Goal: Find specific page/section: Locate a particular part of the current website

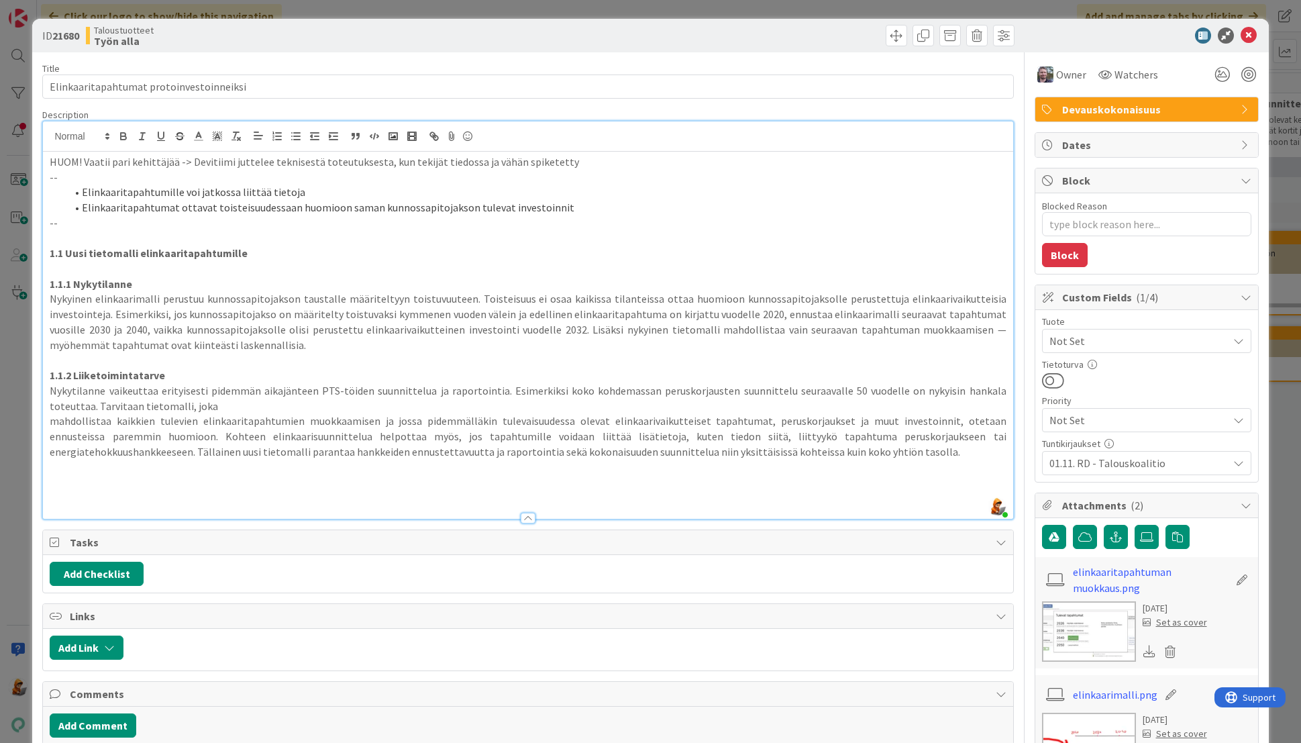
scroll to position [0, 1520]
click at [1160, 350] on span "01.11. RD - Talouskoalitio" at bounding box center [1136, 341] width 172 height 19
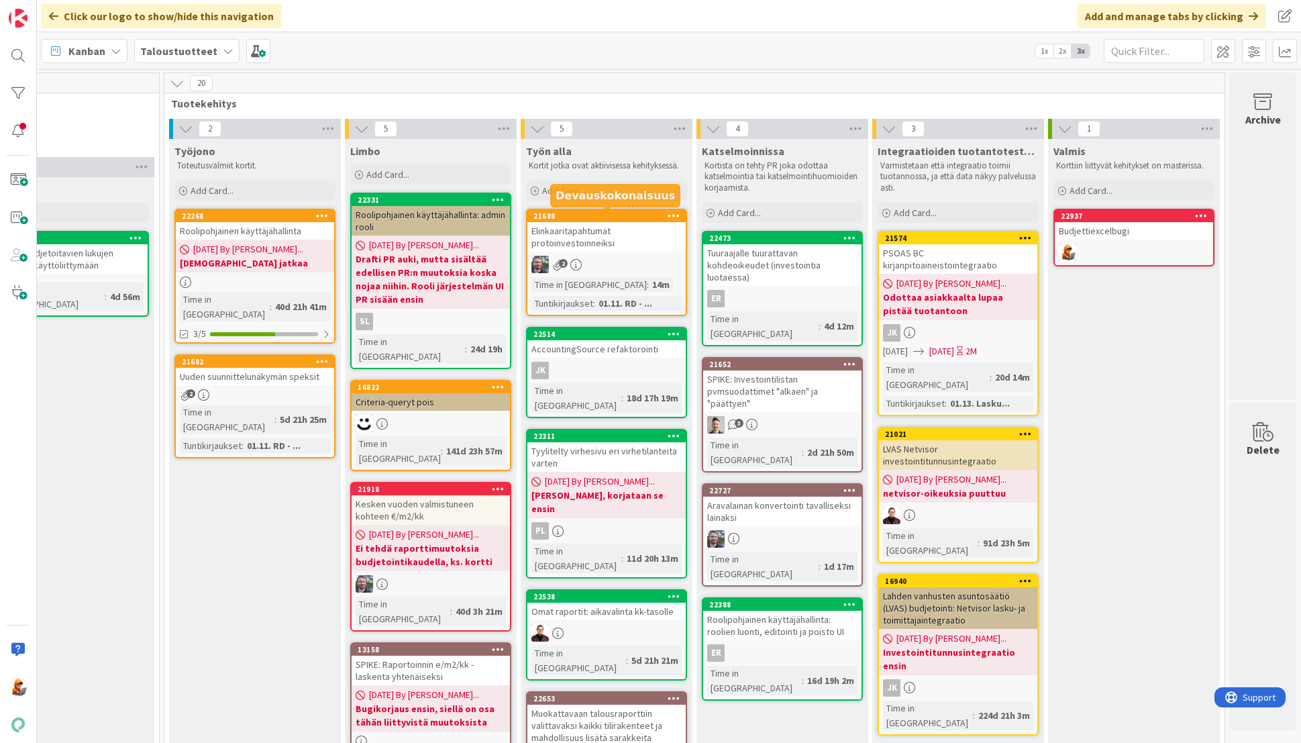
click at [550, 213] on div "21680" at bounding box center [610, 215] width 152 height 9
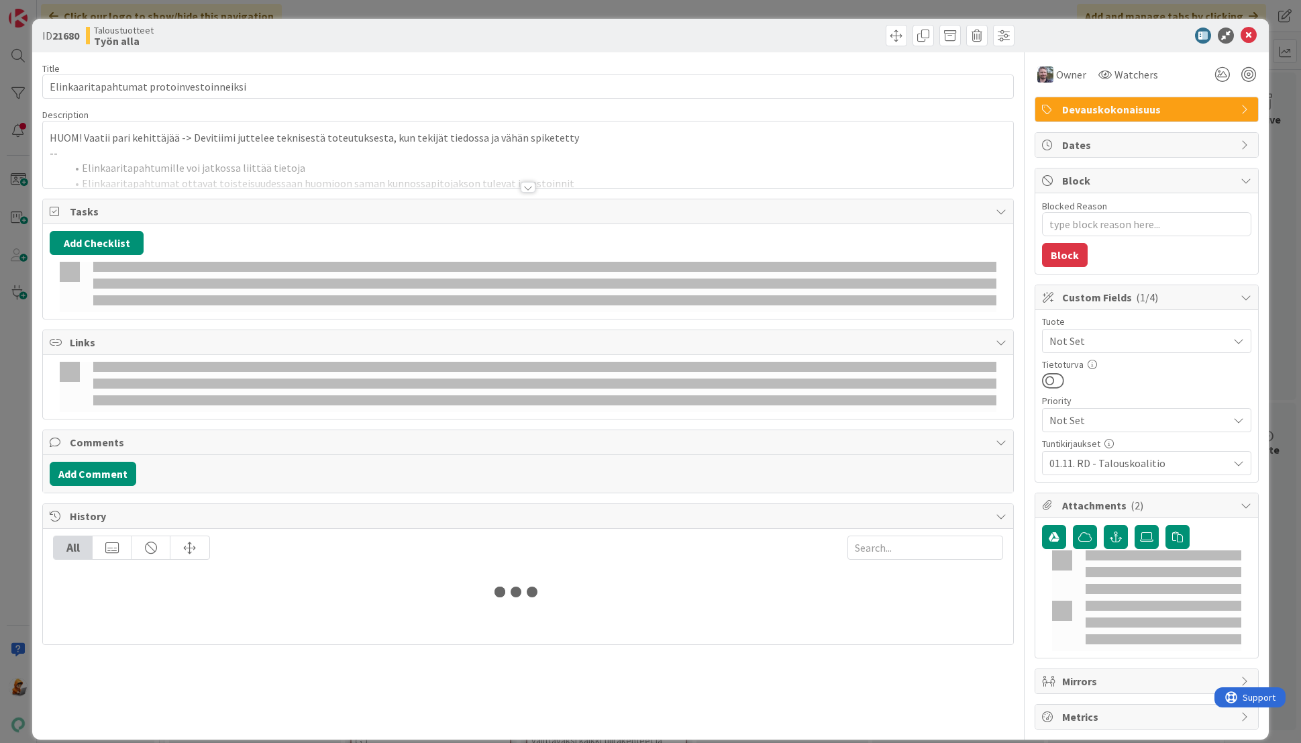
type textarea "x"
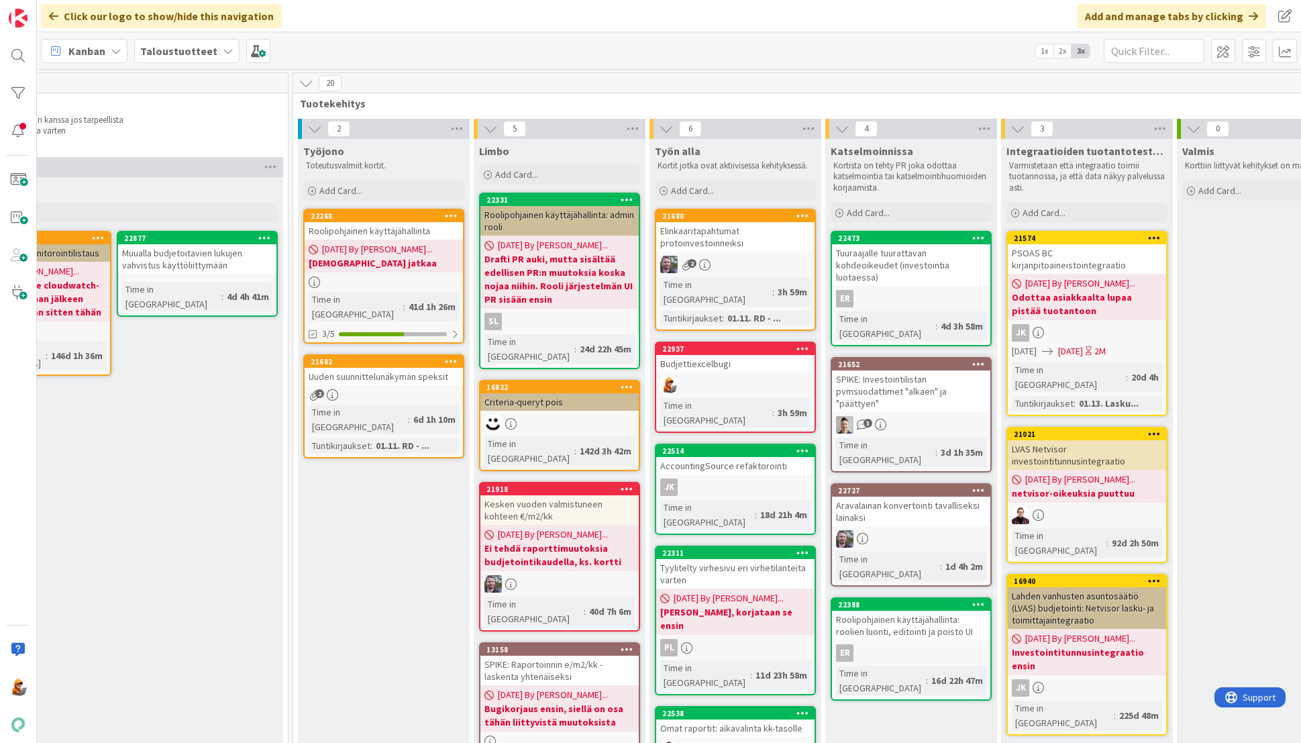
scroll to position [0, 1527]
